Goal: Information Seeking & Learning: Find specific fact

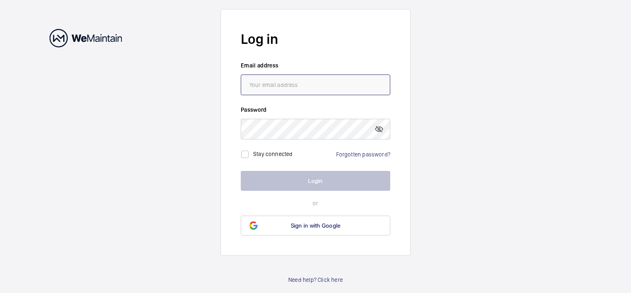
type input "[EMAIL_ADDRESS][DOMAIN_NAME]"
click at [311, 155] on div "Stay connected Forgotten password?" at bounding box center [316, 150] width 150 height 23
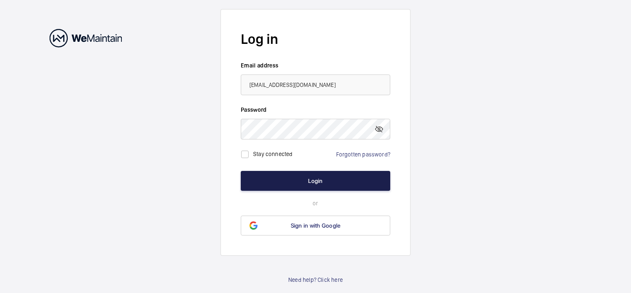
click at [327, 182] on button "Login" at bounding box center [316, 181] width 150 height 20
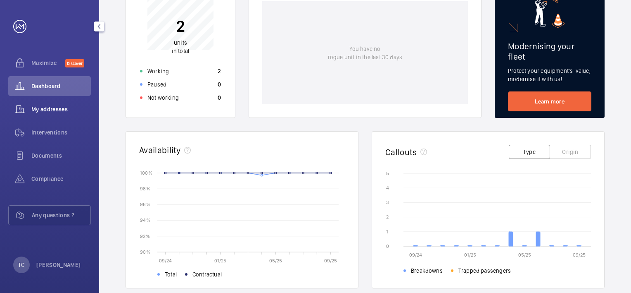
scroll to position [124, 0]
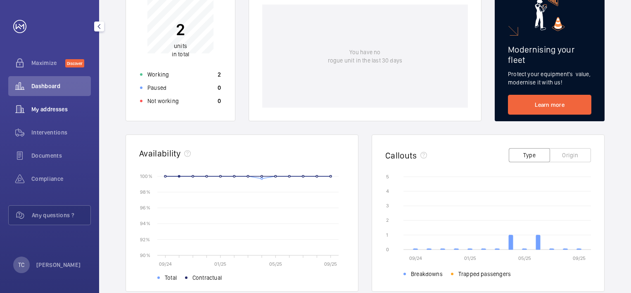
click at [50, 108] on span "My addresses" at bounding box center [60, 109] width 59 height 8
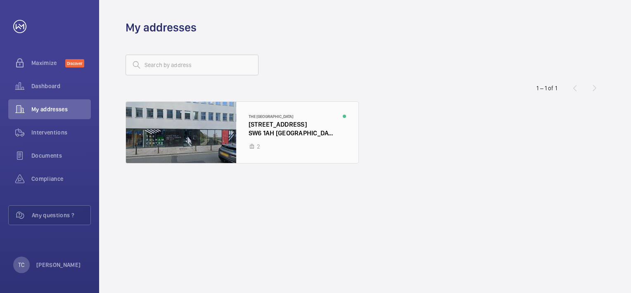
click at [292, 119] on div at bounding box center [242, 132] width 233 height 61
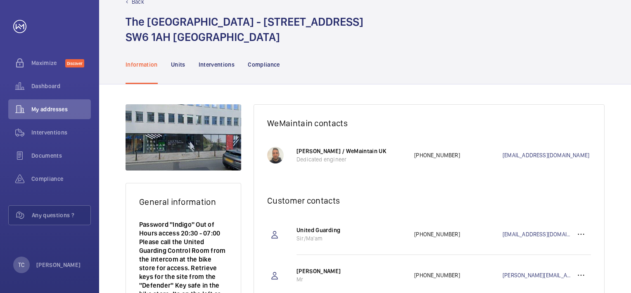
scroll to position [127, 0]
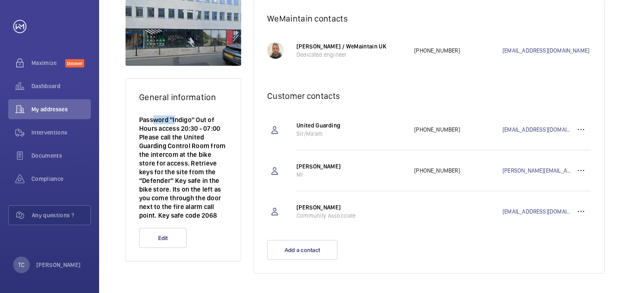
drag, startPoint x: 141, startPoint y: 118, endPoint x: 167, endPoint y: 121, distance: 25.8
click at [167, 121] on p "Password "Indigo" Out of Hours access 20:30 - 07:00 Please call the United Guar…" at bounding box center [183, 167] width 88 height 104
drag, startPoint x: 167, startPoint y: 121, endPoint x: 133, endPoint y: 117, distance: 33.8
click at [133, 117] on wm-front-card-body "Password "Indigo" Out of Hours access 20:30 - 07:00 Please call the United Guar…" at bounding box center [183, 171] width 115 height 112
drag, startPoint x: 137, startPoint y: 115, endPoint x: 226, endPoint y: 129, distance: 90.3
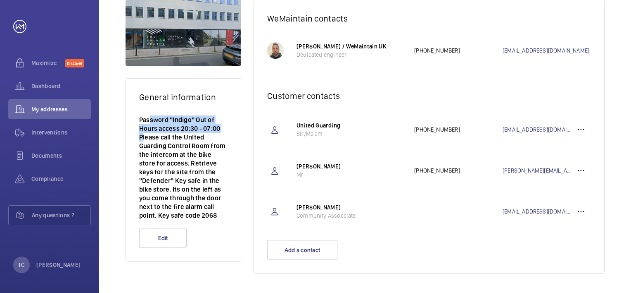
click at [226, 129] on wm-front-card-body "Password "Indigo" Out of Hours access 20:30 - 07:00 Please call the United Guar…" at bounding box center [183, 171] width 115 height 112
drag, startPoint x: 226, startPoint y: 129, endPoint x: 212, endPoint y: 124, distance: 15.6
copy p "Password "Indigo" Out of Hours access 20:30 - 07:00"
